Goal: Task Accomplishment & Management: Complete application form

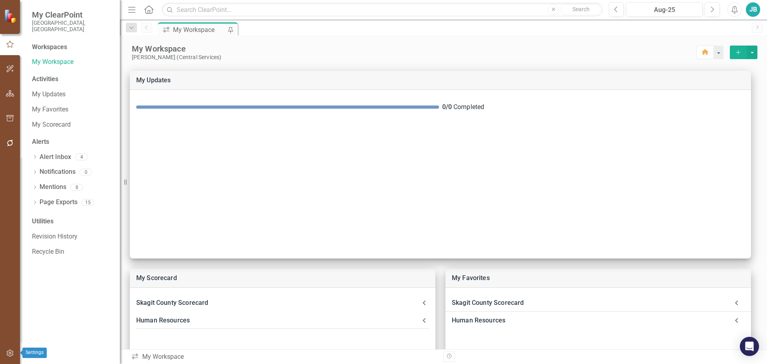
click at [0, 351] on div at bounding box center [10, 353] width 20 height 17
click at [7, 353] on icon "button" at bounding box center [10, 353] width 8 height 6
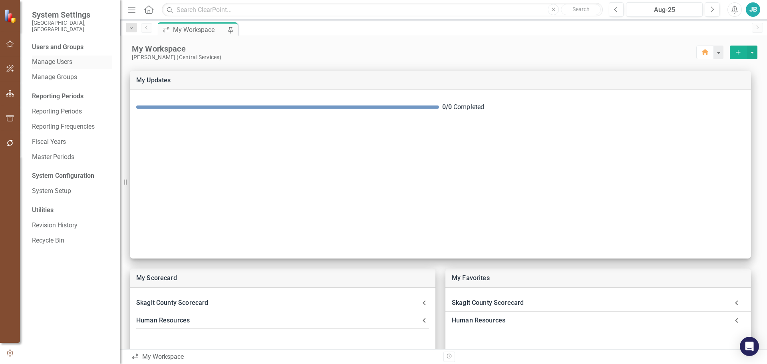
click at [74, 58] on link "Manage Users" at bounding box center [72, 62] width 80 height 9
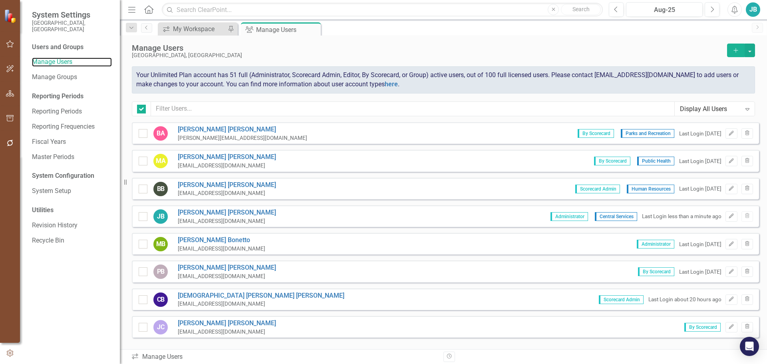
checkbox input "false"
click at [733, 46] on button "Add" at bounding box center [736, 51] width 18 height 14
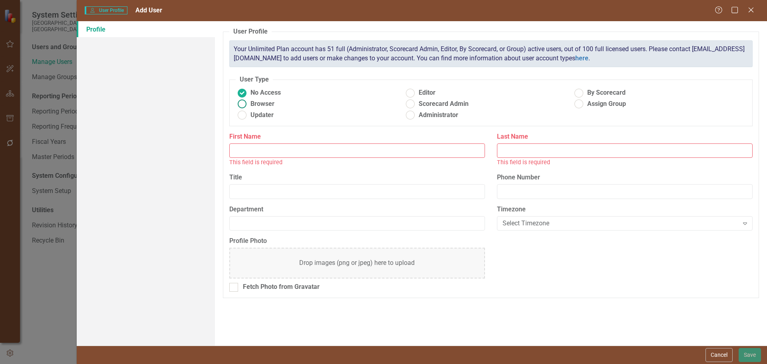
click at [244, 102] on ins at bounding box center [242, 104] width 12 height 12
click at [244, 102] on input "Browser" at bounding box center [242, 104] width 12 height 12
radio input "true"
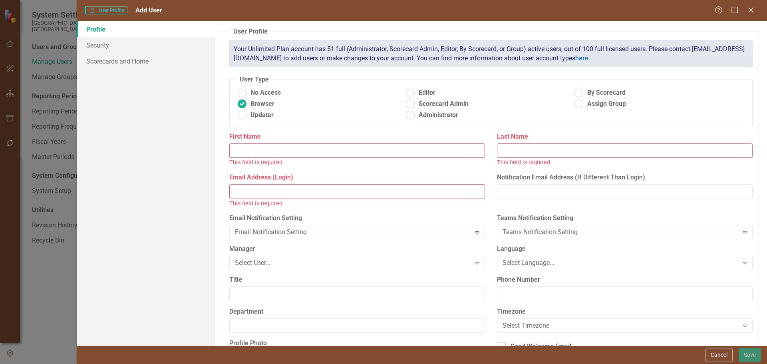
click at [369, 147] on input "First Name" at bounding box center [357, 150] width 256 height 15
type input "J"
type input "Kellyn"
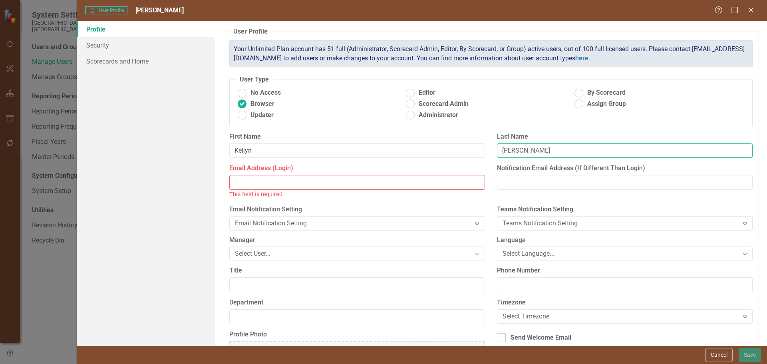
type input "[PERSON_NAME]"
click at [273, 181] on input "Email Address (Login)" at bounding box center [357, 182] width 256 height 15
paste input "[EMAIL_ADDRESS][DOMAIN_NAME]"
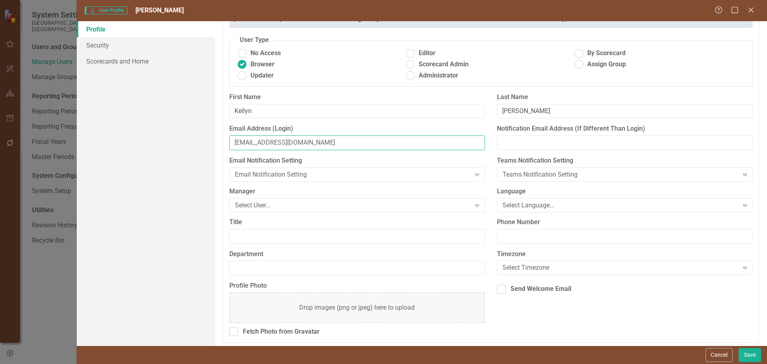
scroll to position [40, 0]
type input "[EMAIL_ADDRESS][DOMAIN_NAME]"
click at [407, 201] on div "Select User..." at bounding box center [353, 204] width 236 height 9
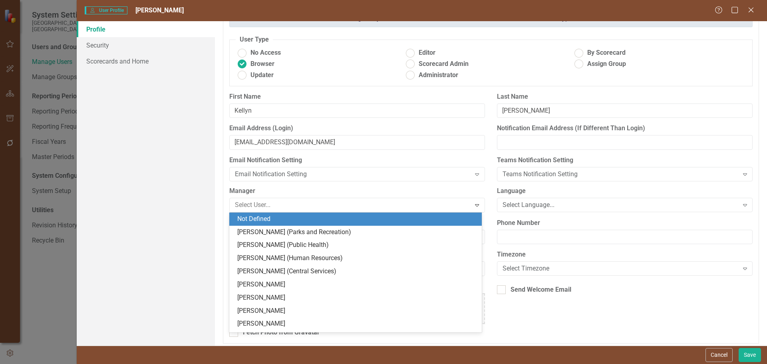
click at [602, 325] on div "Profile Photo Drop images (png or jpeg) here to upload Fetch Photo from Gravata…" at bounding box center [491, 312] width 536 height 61
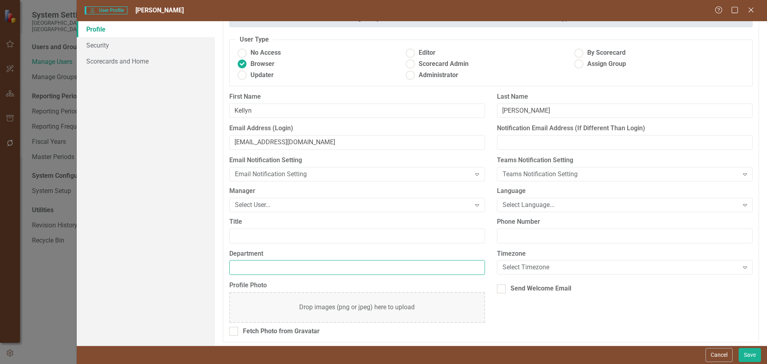
click at [385, 271] on input "Department" at bounding box center [357, 267] width 256 height 15
type input "Auditor"
click at [297, 231] on input "Title" at bounding box center [357, 236] width 256 height 15
type input "Chief Accountant"
click at [519, 289] on div "Send Welcome Email" at bounding box center [541, 288] width 61 height 9
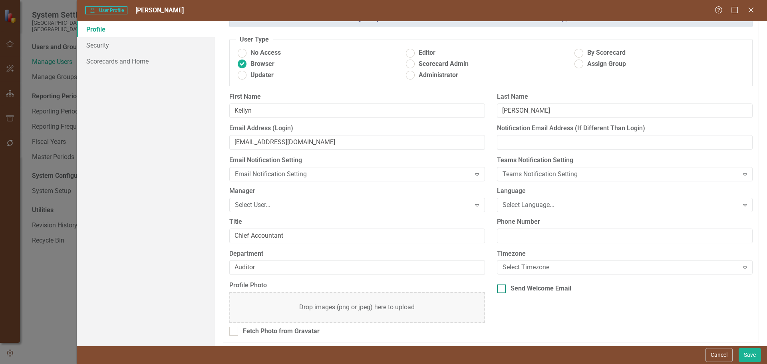
click at [502, 289] on input "Send Welcome Email" at bounding box center [499, 287] width 5 height 5
checkbox input "true"
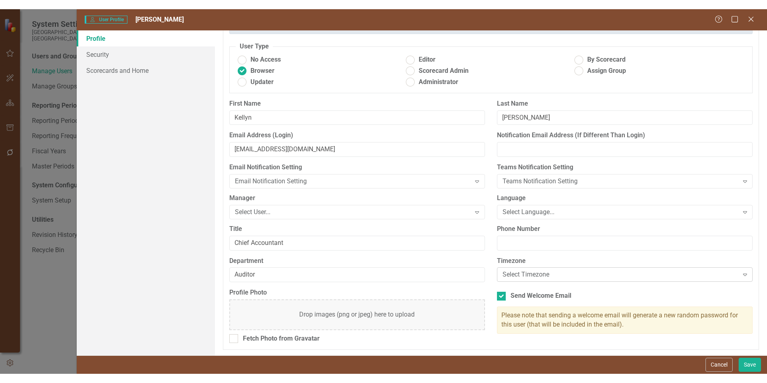
scroll to position [43, 0]
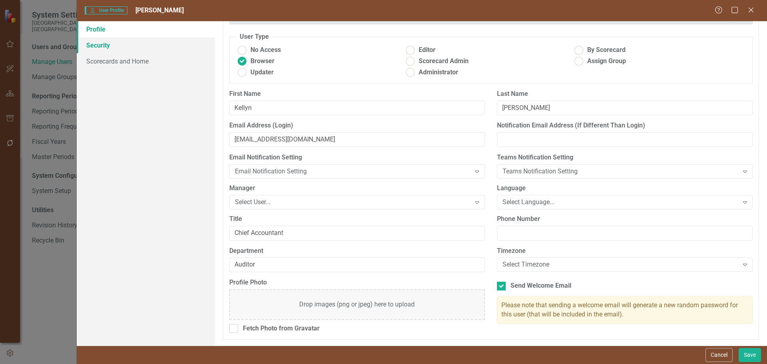
click at [118, 50] on link "Security" at bounding box center [146, 45] width 138 height 16
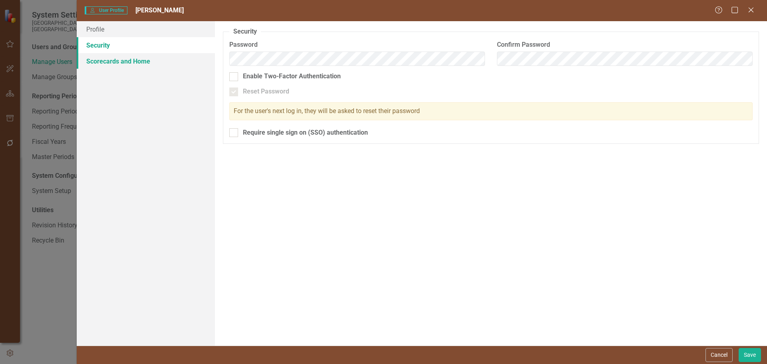
click at [111, 62] on link "Scorecards and Home" at bounding box center [146, 61] width 138 height 16
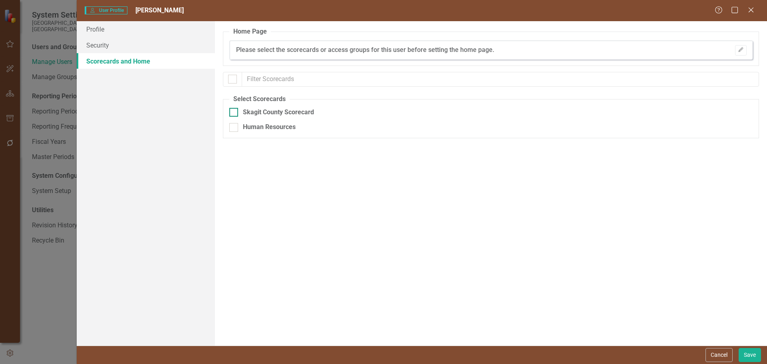
click at [233, 111] on input "Skagit County Scorecard" at bounding box center [231, 110] width 5 height 5
checkbox input "true"
click at [278, 53] on div "No Home Page Set" at bounding box center [263, 50] width 54 height 9
click at [739, 50] on icon "Edit" at bounding box center [741, 50] width 6 height 5
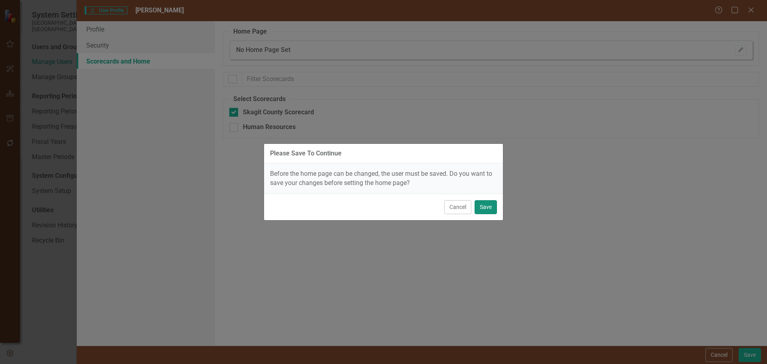
click at [481, 208] on button "Save" at bounding box center [486, 207] width 22 height 14
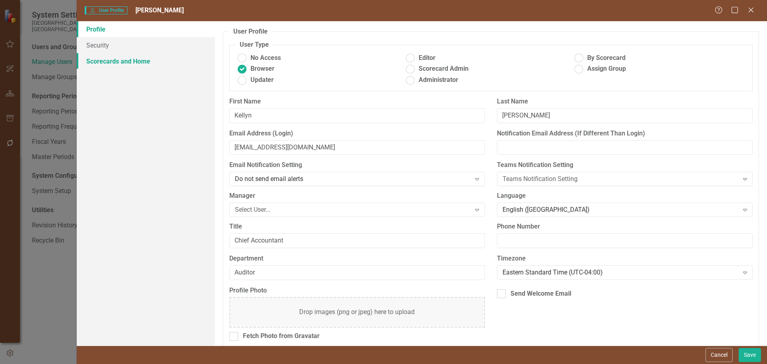
click at [114, 66] on link "Scorecards and Home" at bounding box center [146, 61] width 138 height 16
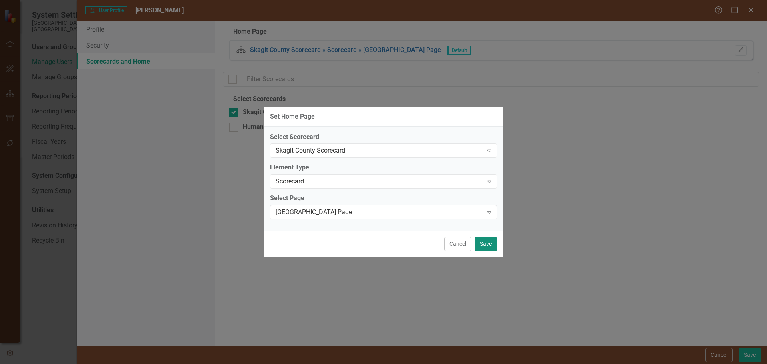
click at [484, 239] on button "Save" at bounding box center [486, 244] width 22 height 14
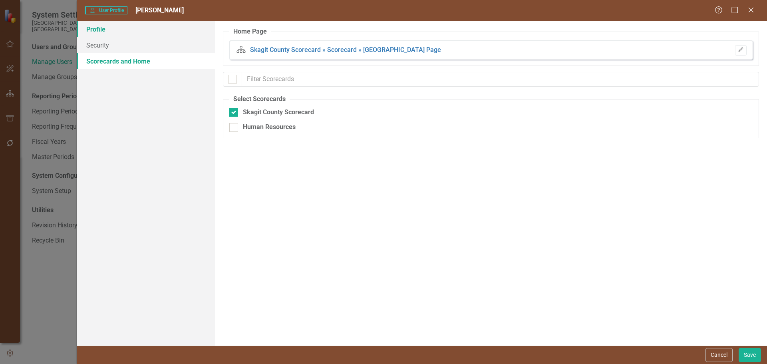
click at [111, 33] on link "Profile" at bounding box center [146, 29] width 138 height 16
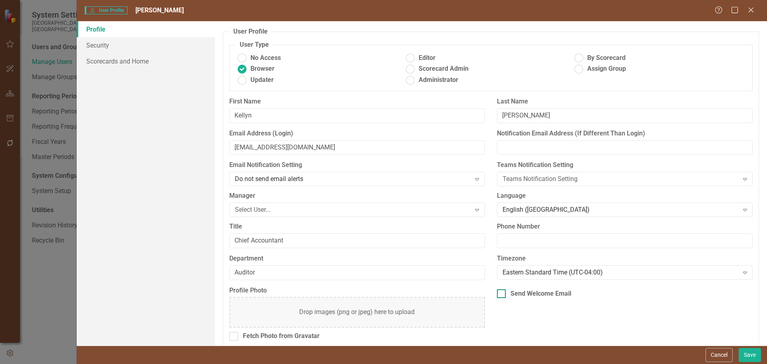
click at [536, 290] on div "Send Welcome Email" at bounding box center [541, 293] width 61 height 9
click at [502, 290] on input "Send Welcome Email" at bounding box center [499, 291] width 5 height 5
checkbox input "true"
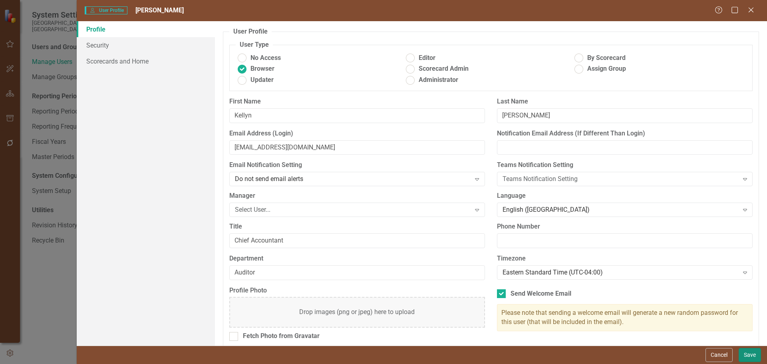
click at [753, 355] on button "Save" at bounding box center [750, 355] width 22 height 14
